Goal: Task Accomplishment & Management: Manage account settings

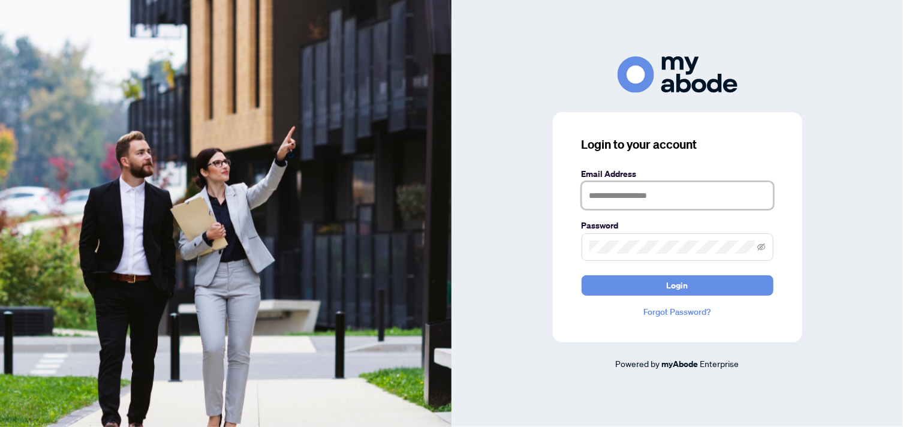
click at [603, 195] on input "text" at bounding box center [678, 196] width 192 height 28
type input "**********"
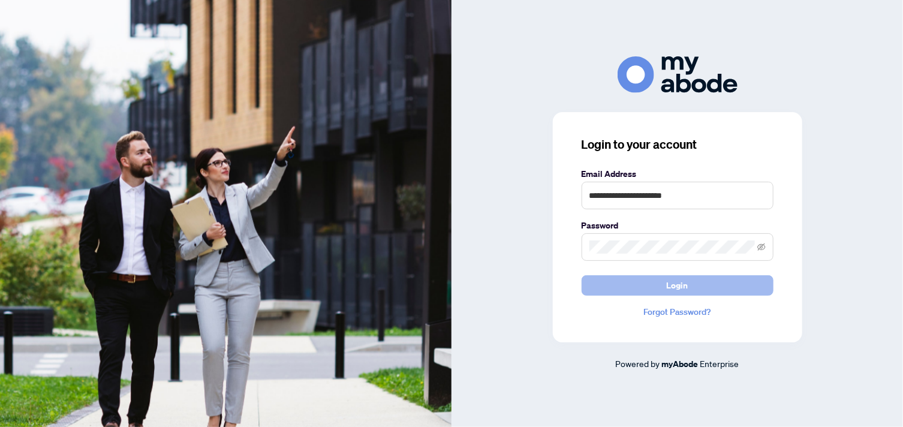
click at [645, 287] on button "Login" at bounding box center [678, 285] width 192 height 20
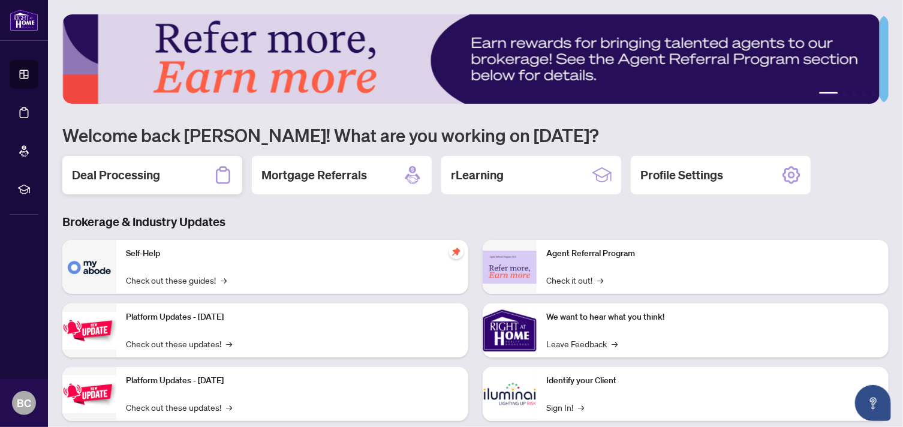
click at [173, 177] on div "Deal Processing" at bounding box center [152, 175] width 180 height 38
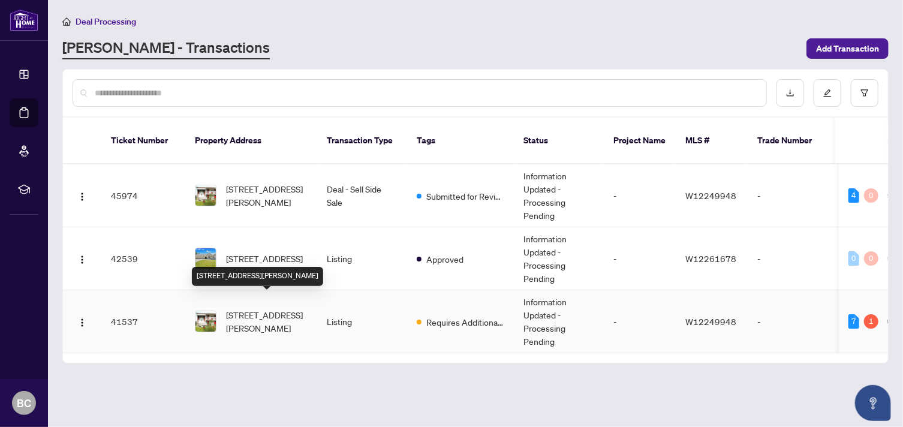
click at [261, 308] on span "[STREET_ADDRESS][PERSON_NAME]" at bounding box center [267, 321] width 82 height 26
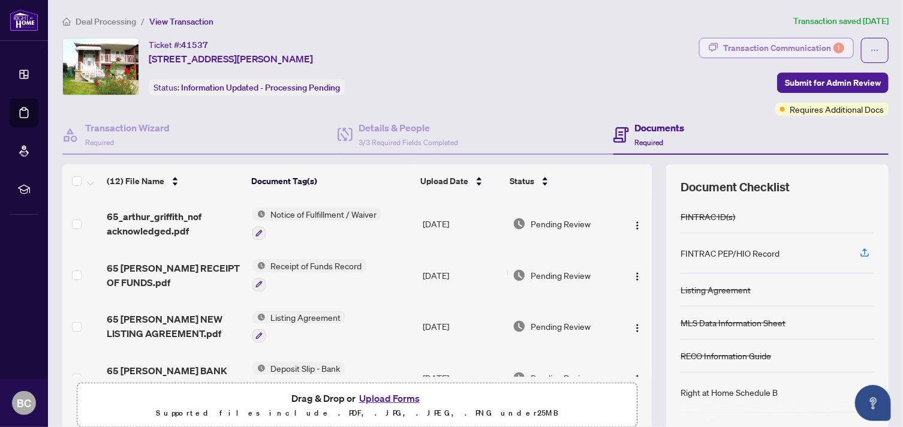
click at [735, 47] on div "Transaction Communication 1" at bounding box center [783, 47] width 121 height 19
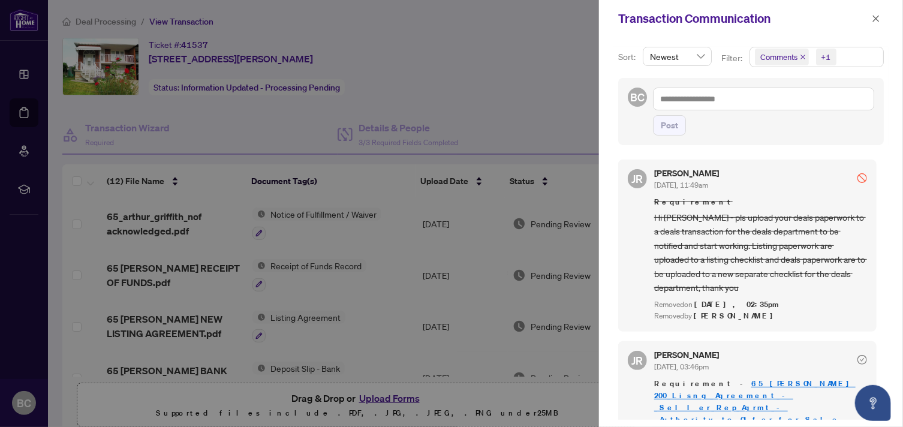
drag, startPoint x: 876, startPoint y: 335, endPoint x: 881, endPoint y: 321, distance: 14.8
click at [881, 321] on div "Sort: Newest Filter: Comments +1 BC Post JR [PERSON_NAME] [DATE], 11:49am Requi…" at bounding box center [751, 232] width 304 height 390
click at [796, 175] on div "[PERSON_NAME] [DATE], 11:49am" at bounding box center [760, 179] width 213 height 22
click at [877, 399] on icon "Open asap" at bounding box center [873, 403] width 15 height 15
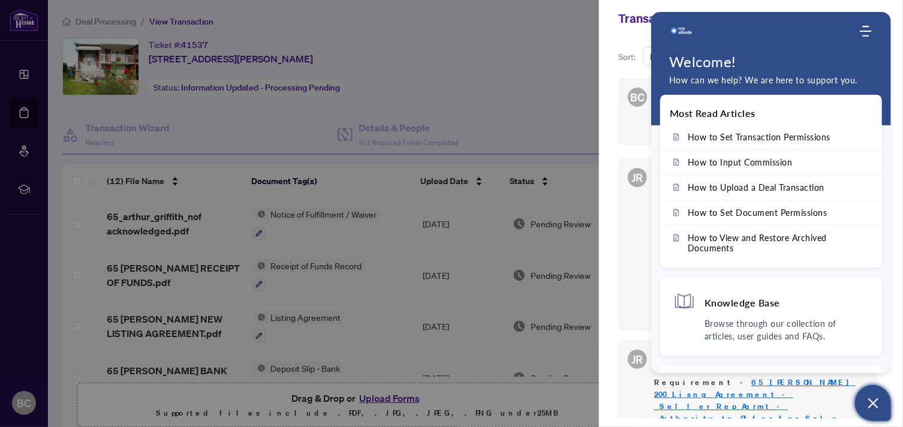
click at [604, 200] on div "Sort: Newest Filter: Comments +1 BC Post JR [PERSON_NAME] [DATE], 11:49am Requi…" at bounding box center [751, 232] width 304 height 390
click at [874, 405] on icon "Open asap" at bounding box center [873, 403] width 15 height 15
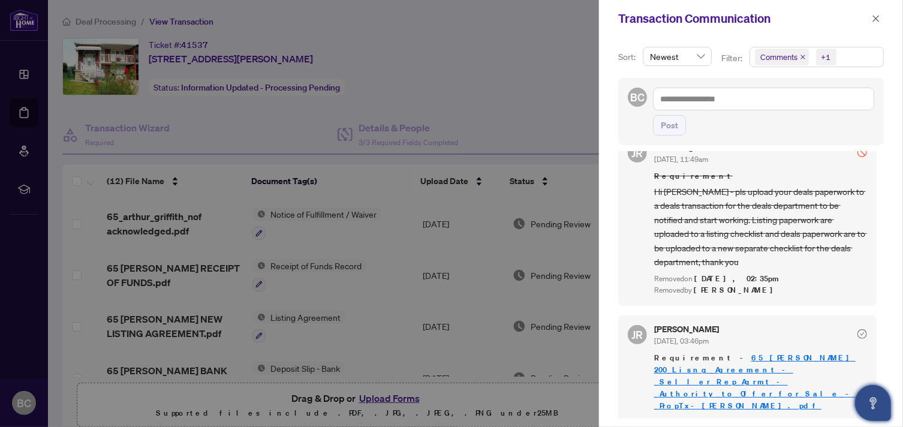
scroll to position [32, 0]
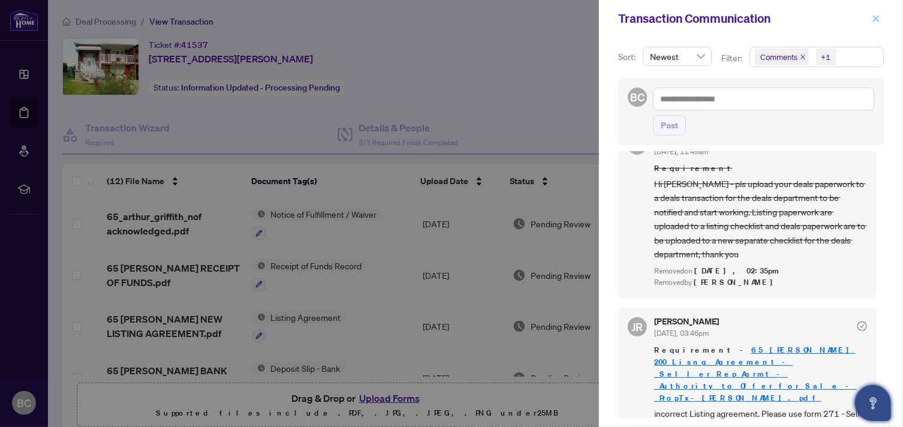
click at [878, 14] on icon "close" at bounding box center [876, 18] width 8 height 8
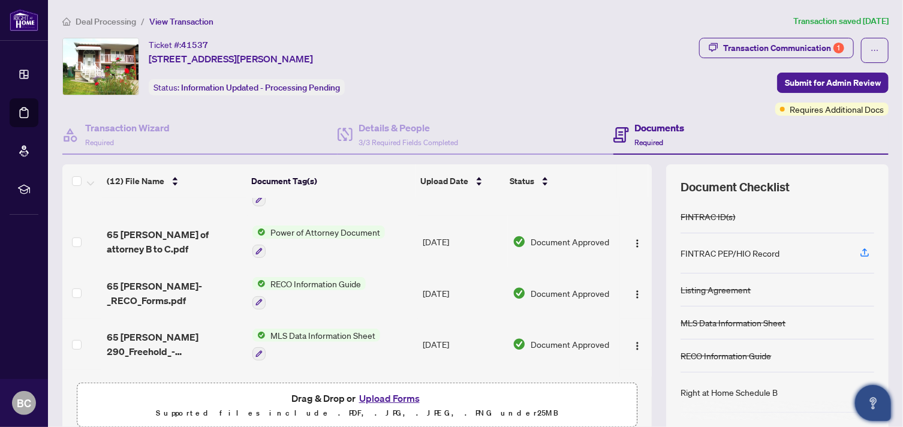
scroll to position [431, 0]
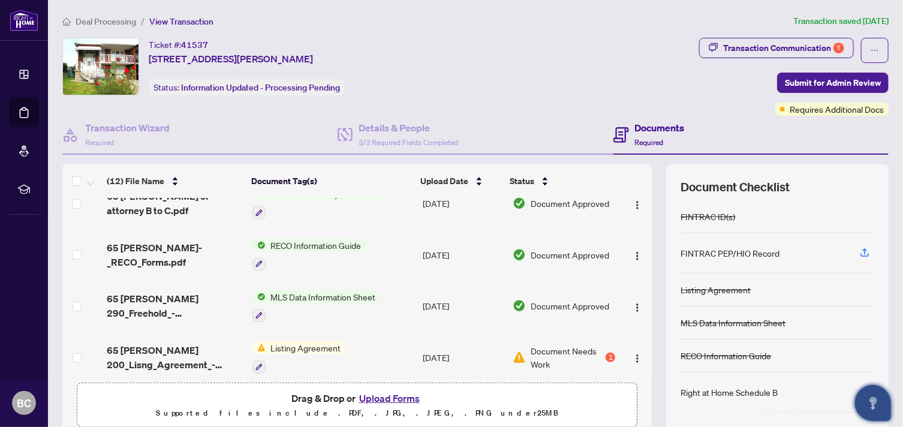
click at [305, 341] on span "Listing Agreement" at bounding box center [306, 347] width 80 height 13
click at [633, 354] on img "button" at bounding box center [638, 359] width 10 height 10
click at [585, 357] on span "Document Needs Work" at bounding box center [567, 357] width 73 height 26
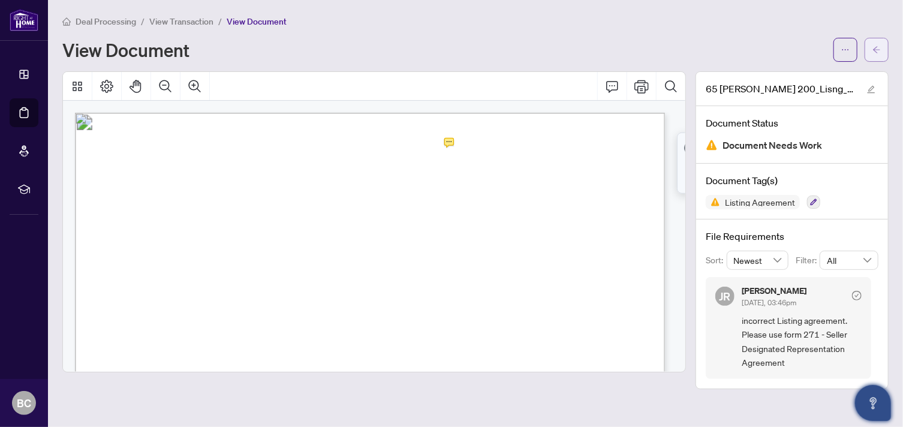
click at [877, 50] on icon "arrow-left" at bounding box center [876, 50] width 8 height 8
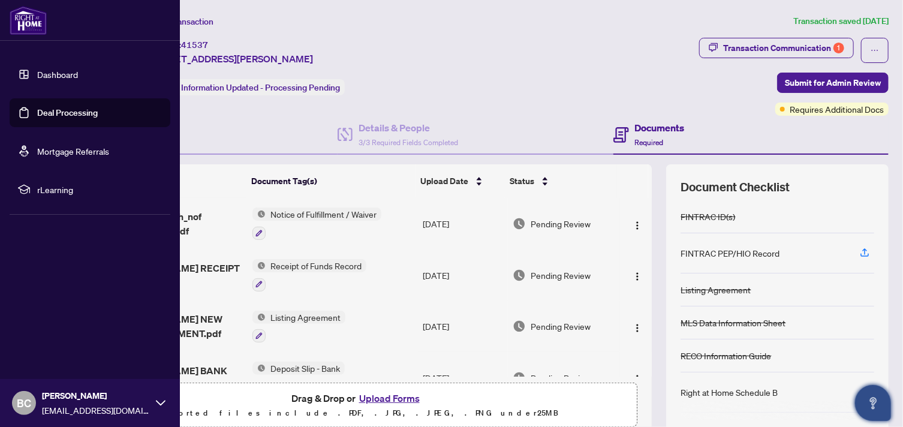
click at [37, 109] on link "Deal Processing" at bounding box center [67, 112] width 61 height 11
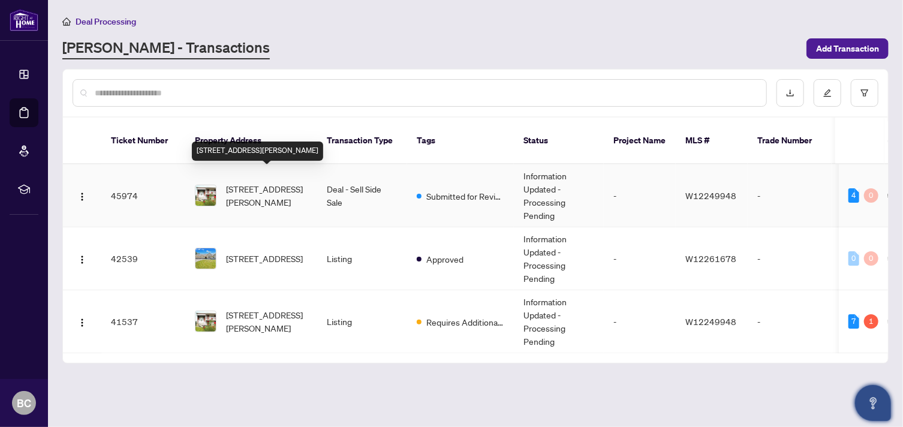
click at [288, 182] on span "[STREET_ADDRESS][PERSON_NAME]" at bounding box center [267, 195] width 82 height 26
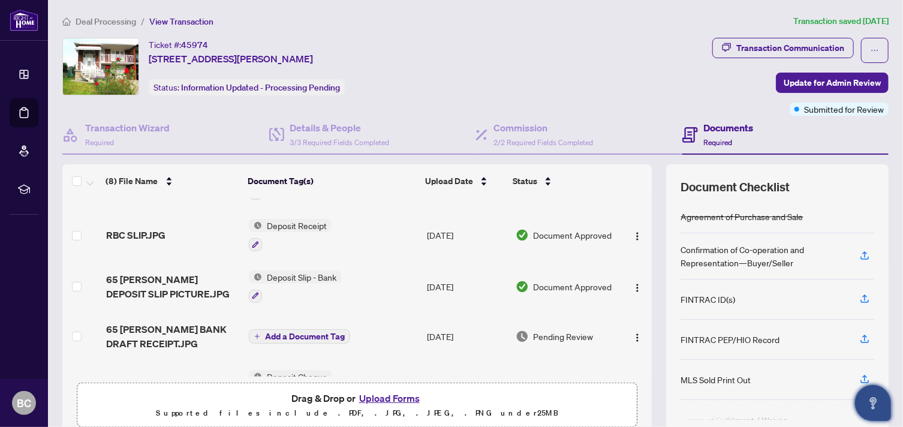
scroll to position [226, 0]
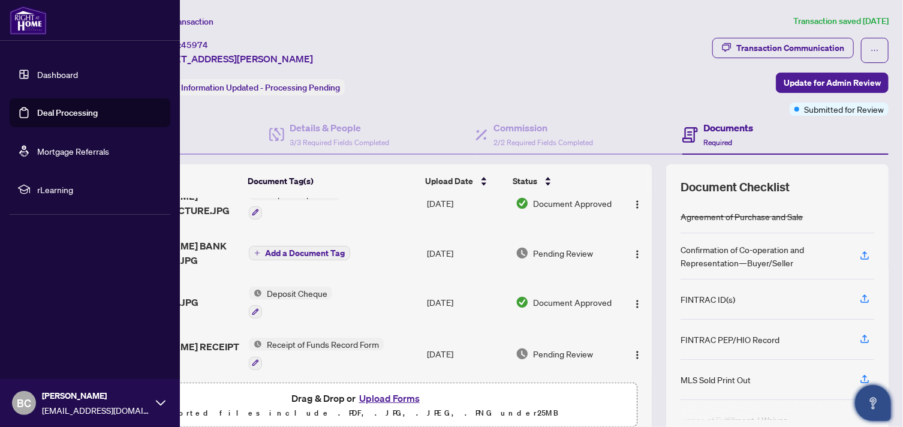
click at [37, 111] on link "Deal Processing" at bounding box center [67, 112] width 61 height 11
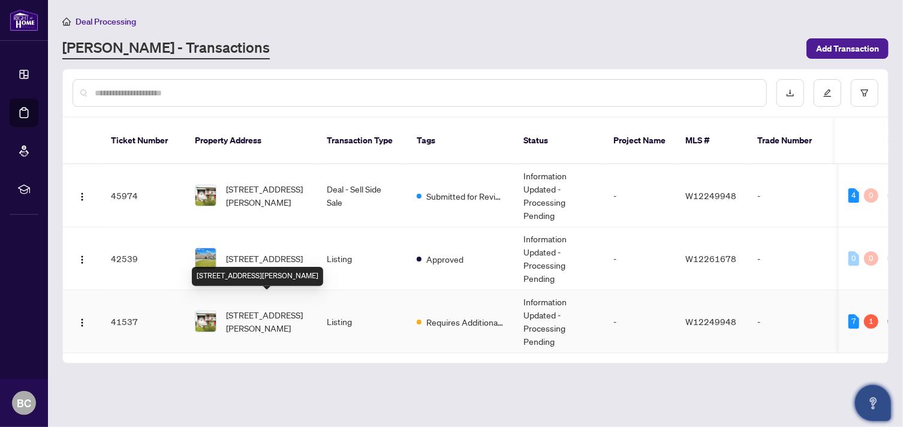
click at [247, 308] on span "[STREET_ADDRESS][PERSON_NAME]" at bounding box center [267, 321] width 82 height 26
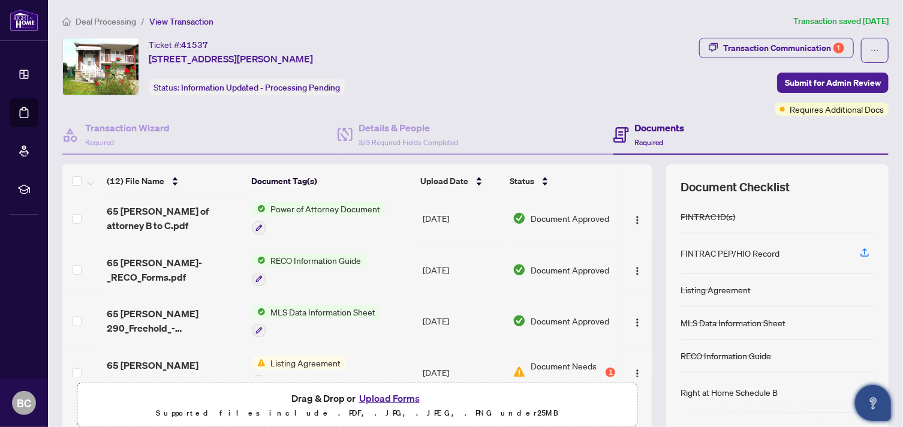
scroll to position [431, 0]
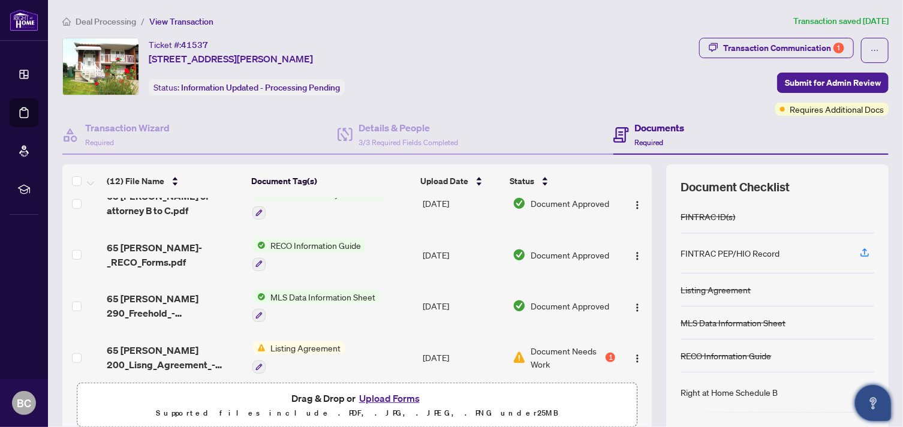
click at [359, 400] on button "Upload Forms" at bounding box center [390, 398] width 68 height 16
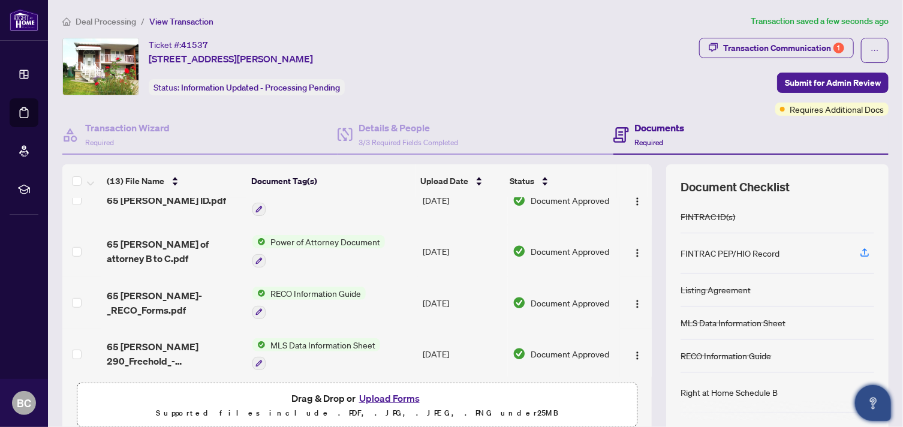
scroll to position [479, 0]
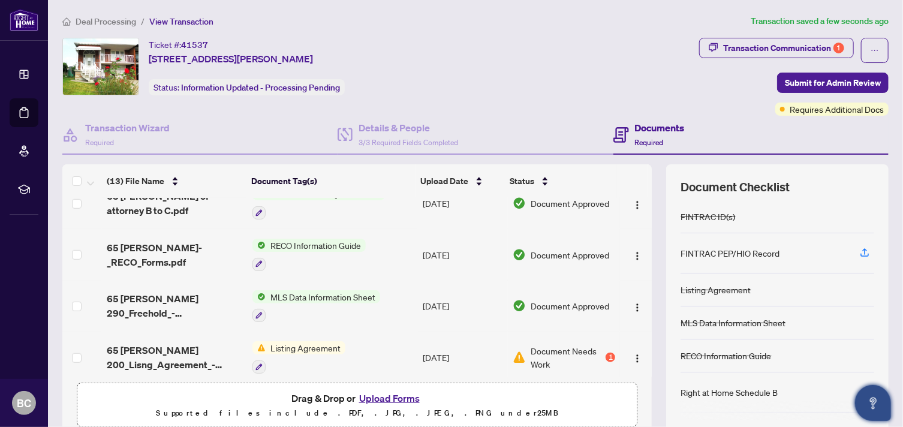
click at [384, 395] on button "Upload Forms" at bounding box center [390, 398] width 68 height 16
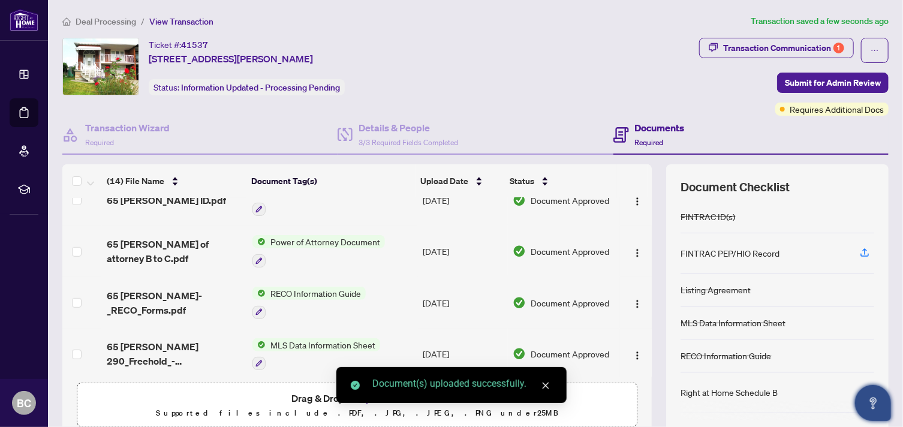
click at [546, 384] on icon "close" at bounding box center [545, 385] width 8 height 8
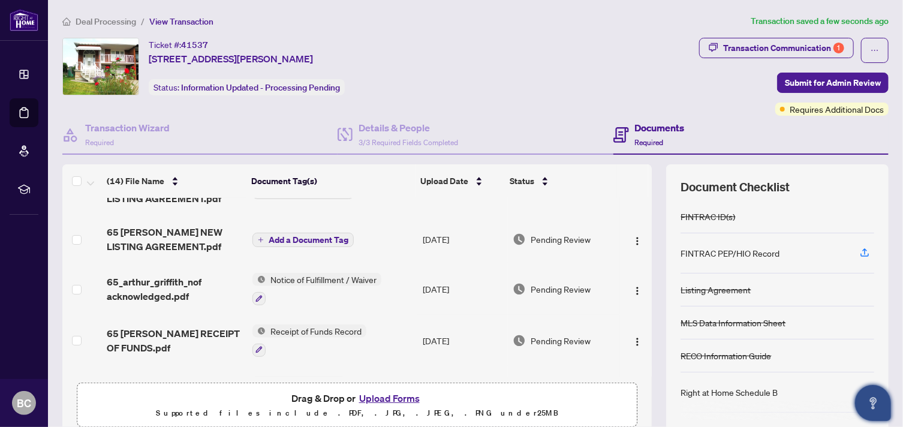
scroll to position [0, 0]
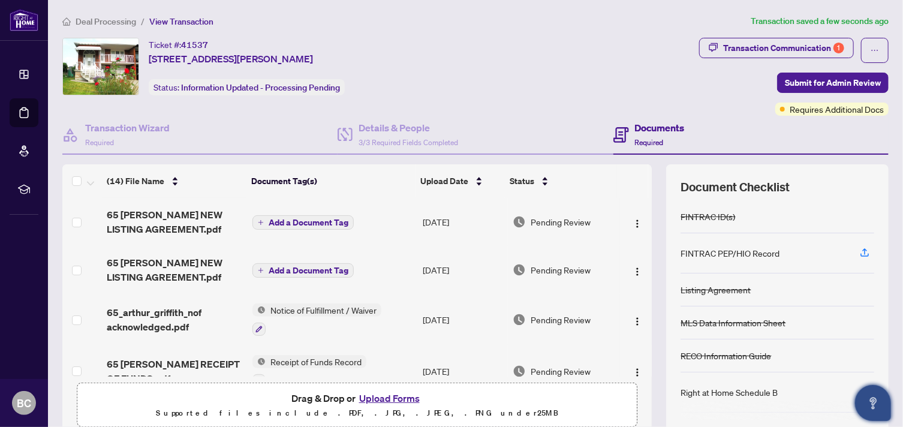
click at [298, 219] on span "Add a Document Tag" at bounding box center [309, 222] width 80 height 8
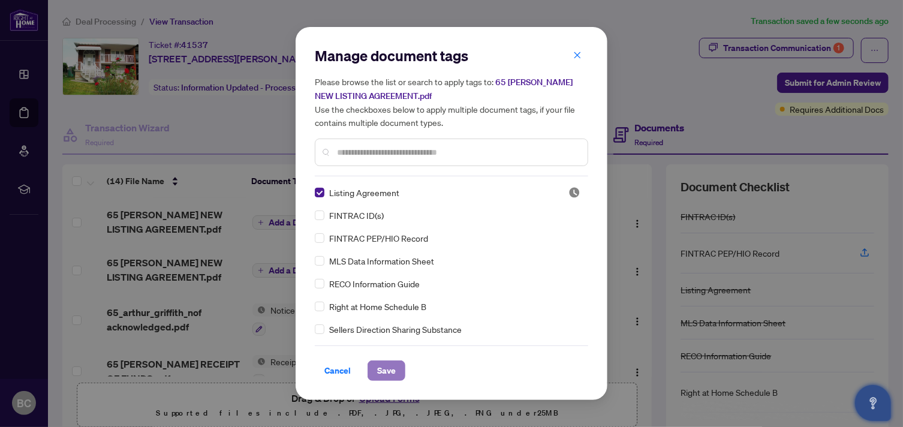
click at [384, 369] on span "Save" at bounding box center [386, 370] width 19 height 19
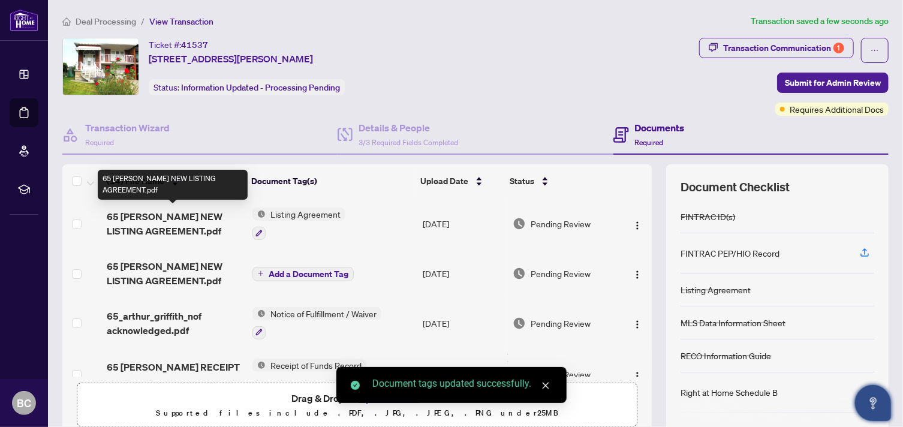
click at [197, 213] on span "65 [PERSON_NAME] NEW LISTING AGREEMENT.pdf" at bounding box center [175, 223] width 136 height 29
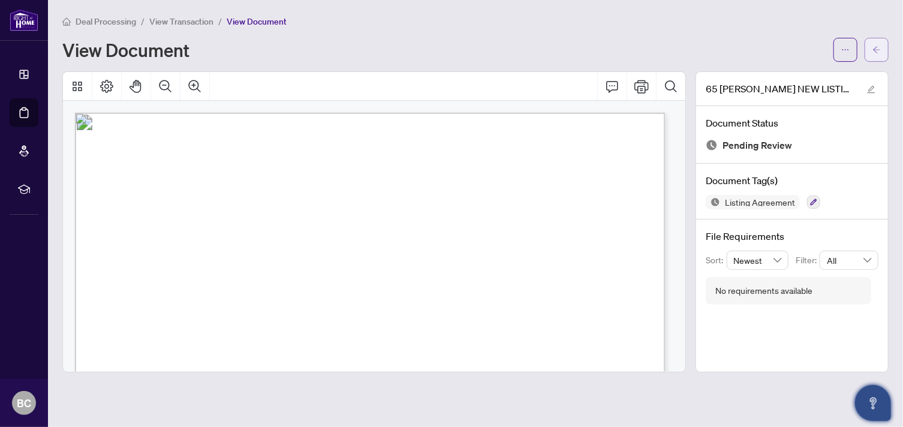
click at [875, 46] on icon "arrow-left" at bounding box center [876, 50] width 8 height 8
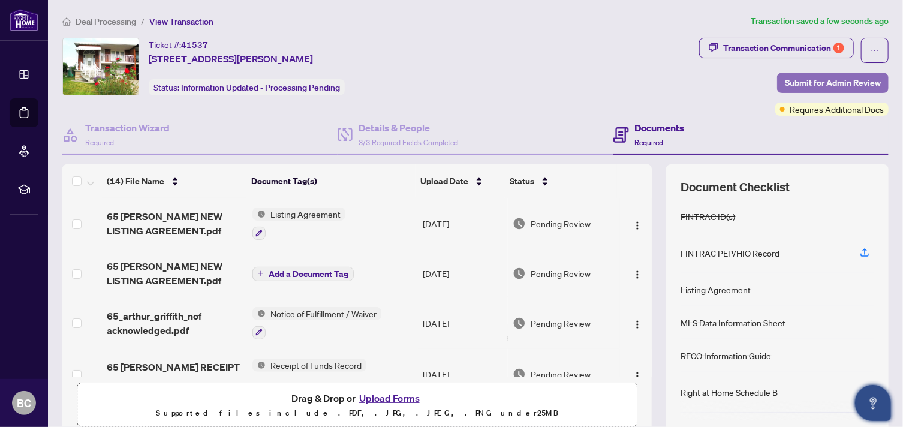
click at [815, 83] on span "Submit for Admin Review" at bounding box center [833, 82] width 96 height 19
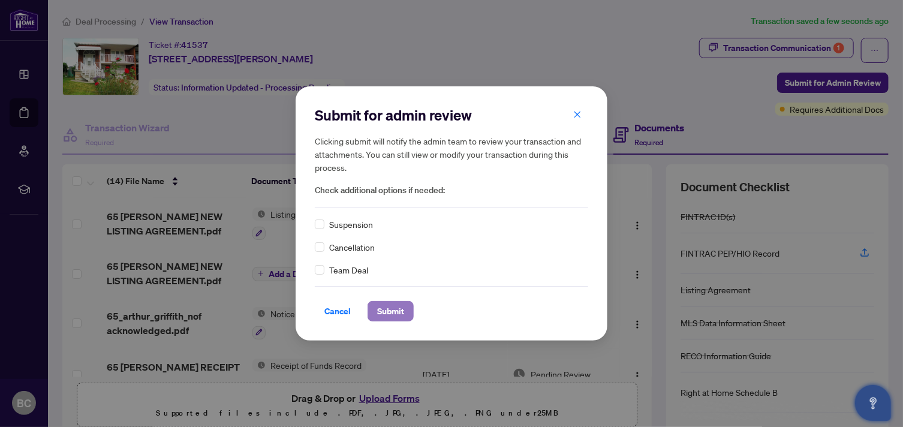
click at [393, 311] on span "Submit" at bounding box center [390, 311] width 27 height 19
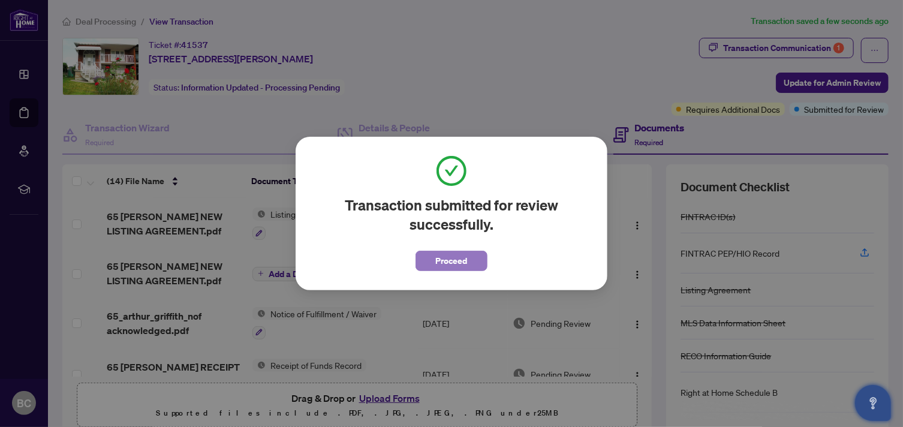
click at [441, 257] on span "Proceed" at bounding box center [452, 260] width 32 height 19
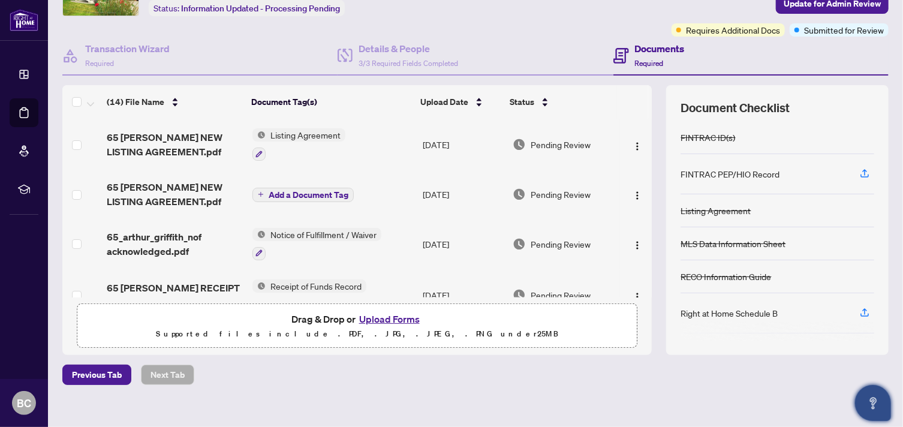
scroll to position [91, 0]
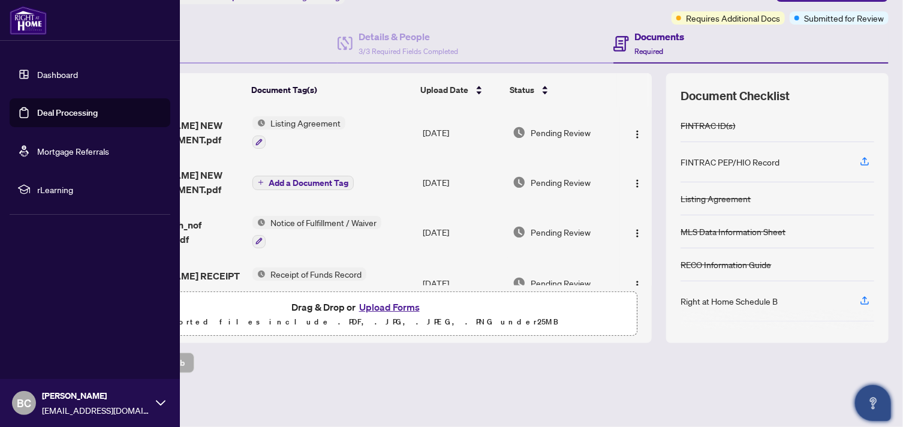
click at [65, 113] on link "Deal Processing" at bounding box center [67, 112] width 61 height 11
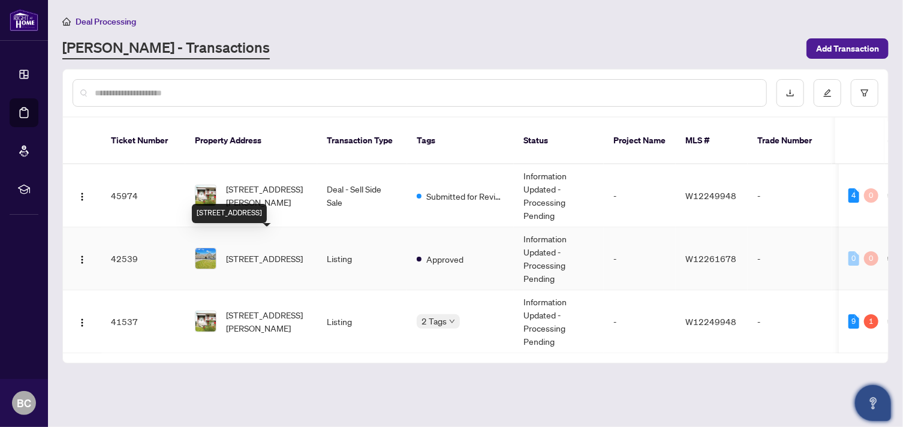
click at [257, 252] on span "[STREET_ADDRESS]" at bounding box center [264, 258] width 77 height 13
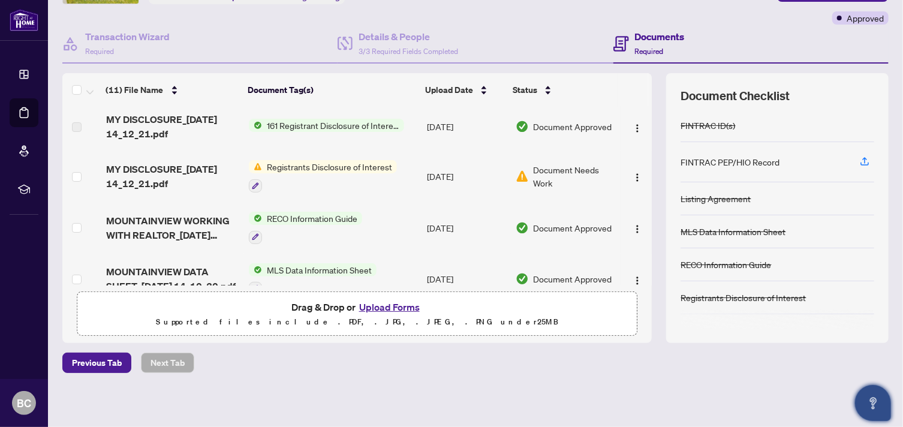
scroll to position [161, 0]
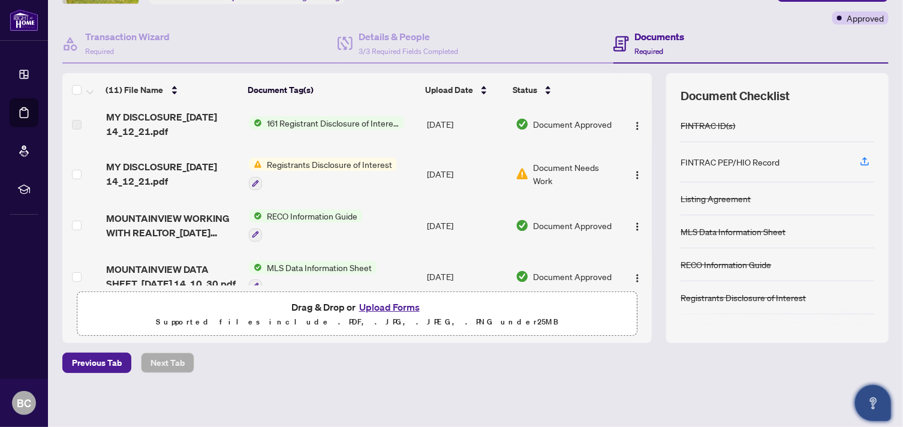
click at [302, 161] on span "Registrants Disclosure of Interest" at bounding box center [329, 164] width 135 height 13
click at [296, 164] on span "Registrants Disclosure of Interest" at bounding box center [329, 164] width 135 height 13
click at [173, 165] on span "MY DISCLOSURE_[DATE] 14_12_21.pdf" at bounding box center [172, 174] width 133 height 29
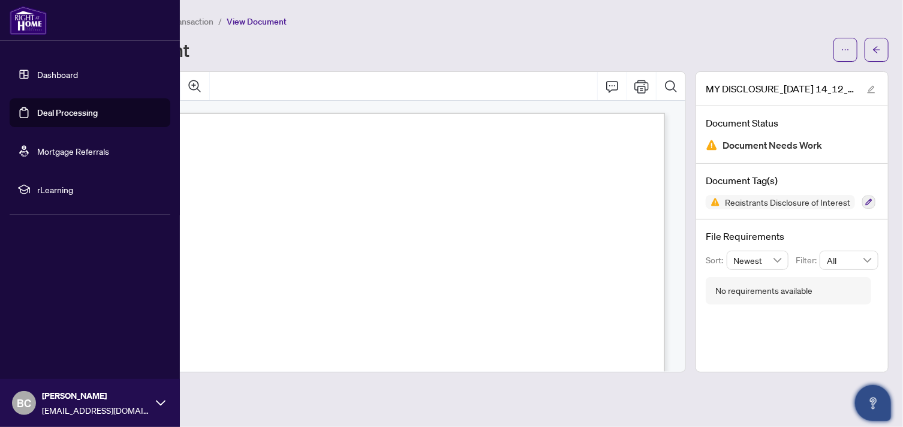
click at [23, 405] on span "BC" at bounding box center [24, 403] width 14 height 17
click at [38, 333] on span "Logout" at bounding box center [48, 331] width 27 height 19
